Goal: Task Accomplishment & Management: Complete application form

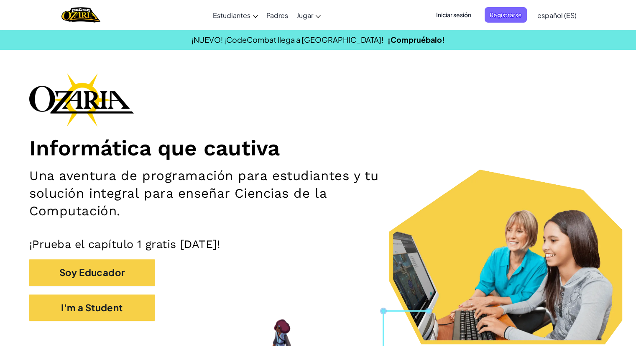
drag, startPoint x: 0, startPoint y: 0, endPoint x: 437, endPoint y: 15, distance: 437.1
click at [437, 15] on span "Iniciar sesión" at bounding box center [453, 14] width 45 height 15
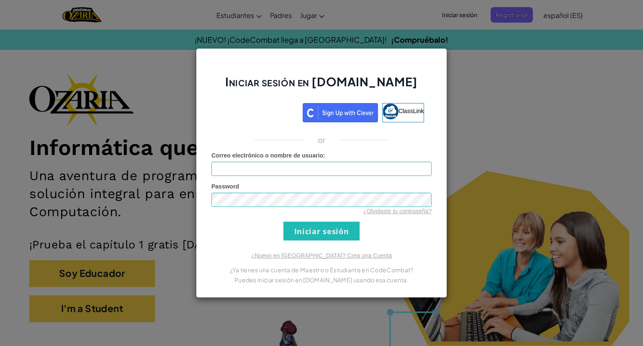
click at [259, 15] on div "Iniciar sesión en [DOMAIN_NAME] ClassLink or Error desconocido. Correo electrón…" at bounding box center [321, 173] width 643 height 346
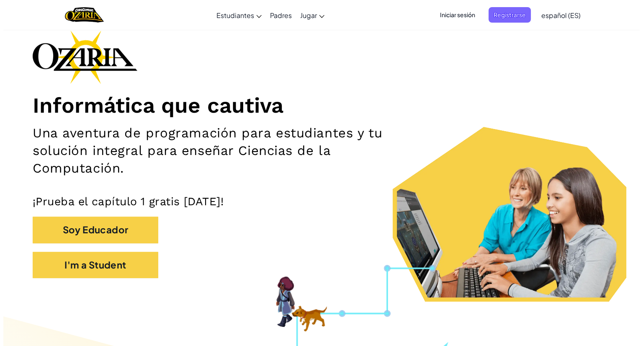
scroll to position [42, 0]
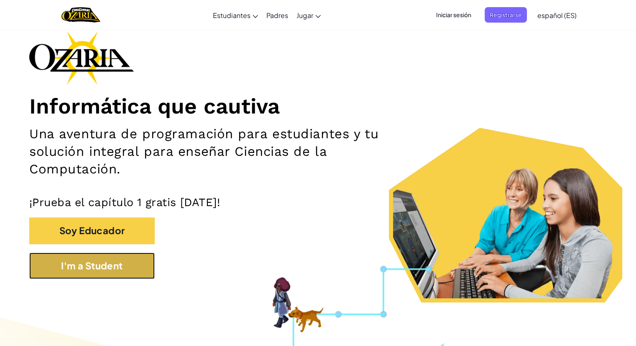
click at [107, 266] on button "I'm a Student" at bounding box center [92, 265] width 126 height 26
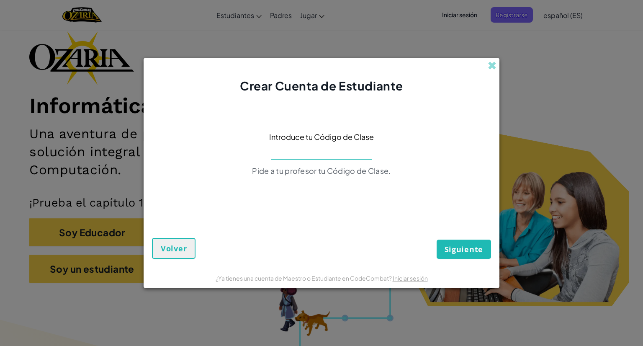
click at [315, 144] on input at bounding box center [321, 151] width 101 height 17
type input "WaterStartSalt"
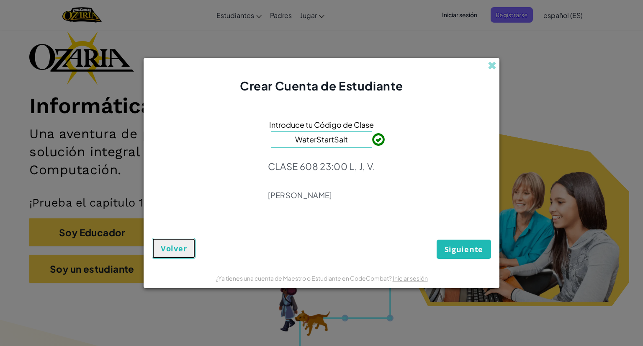
click at [173, 249] on font "Volver" at bounding box center [174, 248] width 26 height 10
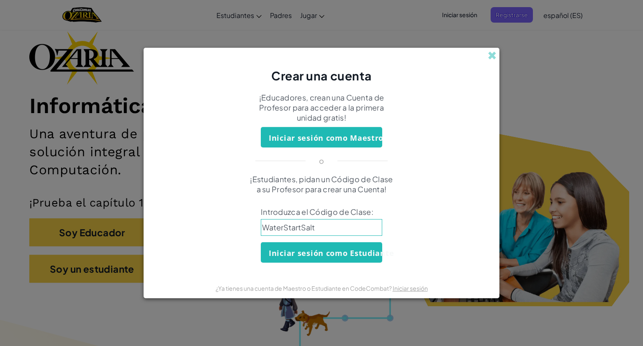
drag, startPoint x: 321, startPoint y: 222, endPoint x: 182, endPoint y: 219, distance: 138.9
click at [173, 223] on div "¡Estudiantes, pidan un Código de Clase a su Profesor para crear una Cuenta! Int…" at bounding box center [321, 218] width 339 height 88
click at [292, 226] on input at bounding box center [321, 227] width 121 height 17
type input "WatchHideUnder"
click at [328, 252] on font "Iniciar sesión como Estudiante" at bounding box center [331, 253] width 125 height 10
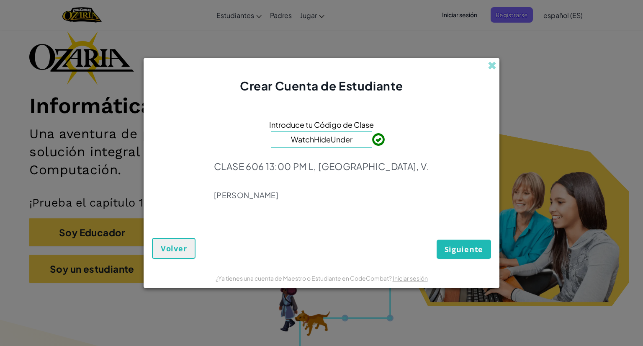
click at [473, 259] on form "Introduce tu Código de Clase WatchHideUnder CLASE 606 13:00 PM L, MI, V. [PERSO…" at bounding box center [322, 180] width 356 height 173
click at [464, 248] on font "Siguiente" at bounding box center [463, 249] width 38 height 10
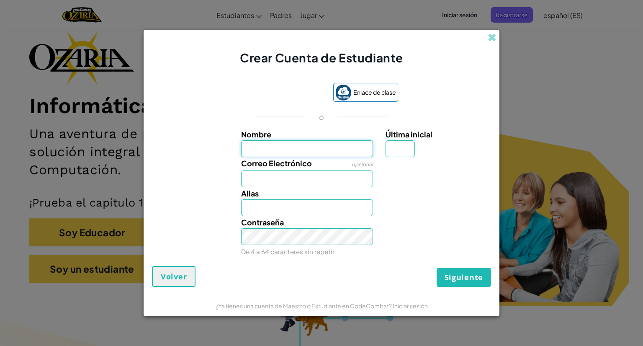
click at [293, 146] on input "Nombre" at bounding box center [307, 148] width 132 height 17
type input "[PERSON_NAME]"
click at [297, 181] on input "Correo Electrónico" at bounding box center [307, 178] width 132 height 17
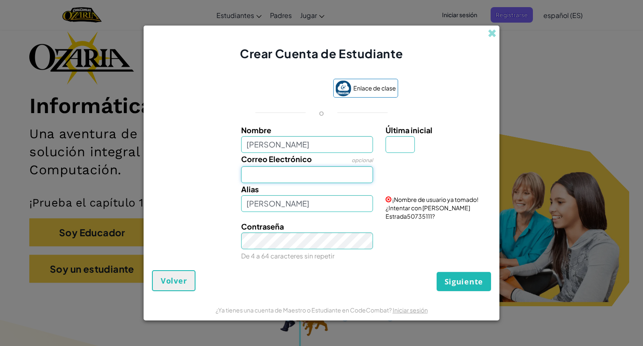
type input "[EMAIL_ADDRESS][DOMAIN_NAME]"
click at [410, 144] on input "Última inicial" at bounding box center [399, 144] width 29 height 17
type input "E"
type input "[PERSON_NAME]"
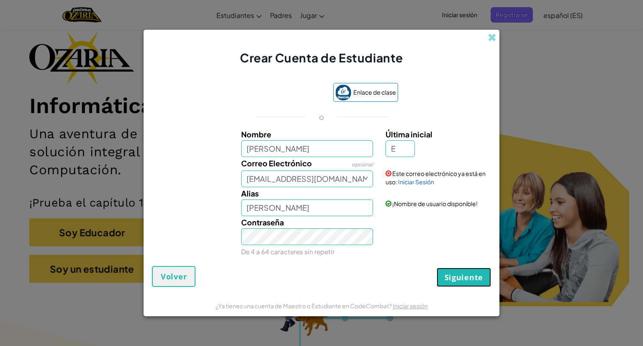
click at [454, 272] on font "Siguiente" at bounding box center [463, 277] width 38 height 10
click at [417, 183] on font "Iniciar Sesión" at bounding box center [416, 182] width 36 height 8
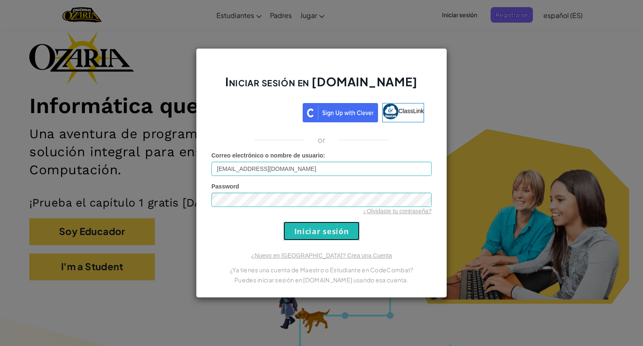
click at [316, 228] on input "Iniciar sesión" at bounding box center [321, 230] width 76 height 19
click at [310, 235] on input "Iniciar sesión" at bounding box center [321, 230] width 76 height 19
click at [310, 234] on input "Iniciar sesión" at bounding box center [321, 230] width 76 height 19
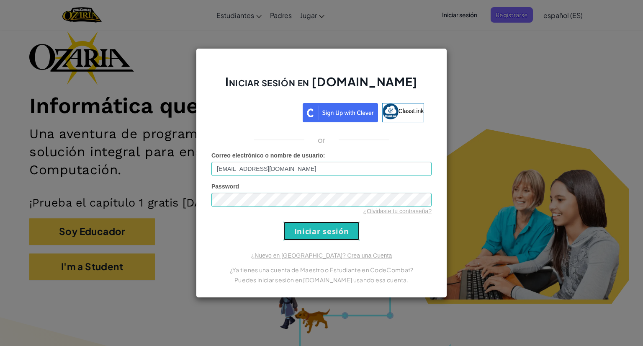
click at [310, 234] on input "Iniciar sesión" at bounding box center [321, 230] width 76 height 19
